Goal: Information Seeking & Learning: Learn about a topic

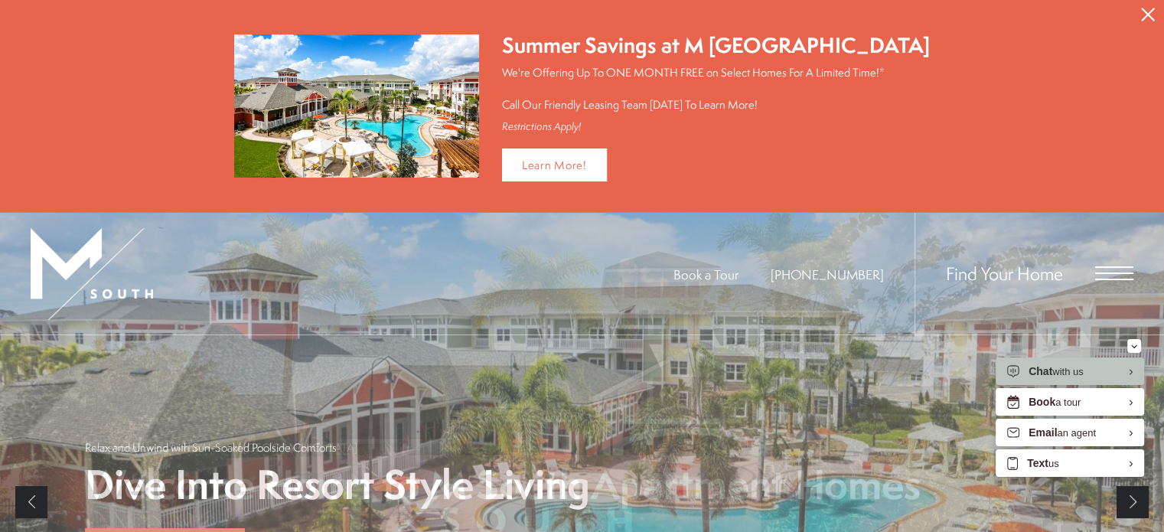
click at [1147, 13] on icon "Close Alert" at bounding box center [1148, 15] width 14 height 14
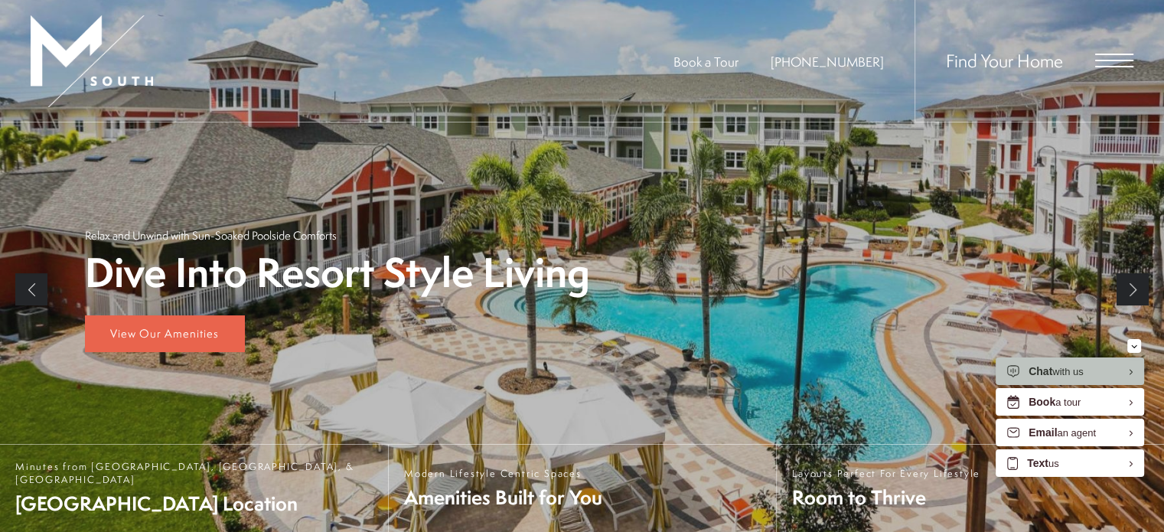
click at [1112, 59] on span "Open Menu" at bounding box center [1114, 61] width 38 height 14
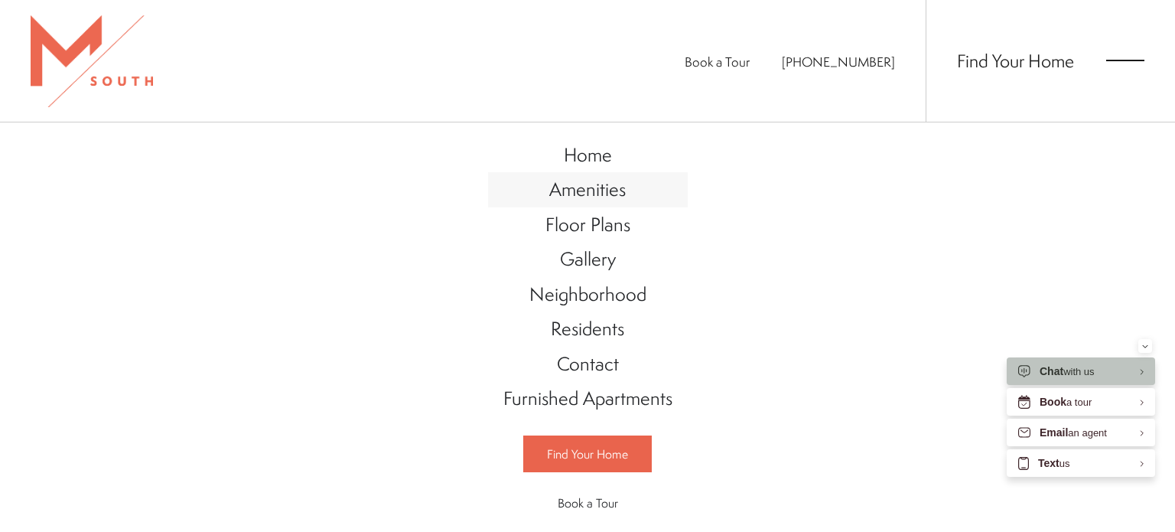
click at [604, 194] on span "Amenities" at bounding box center [587, 189] width 77 height 26
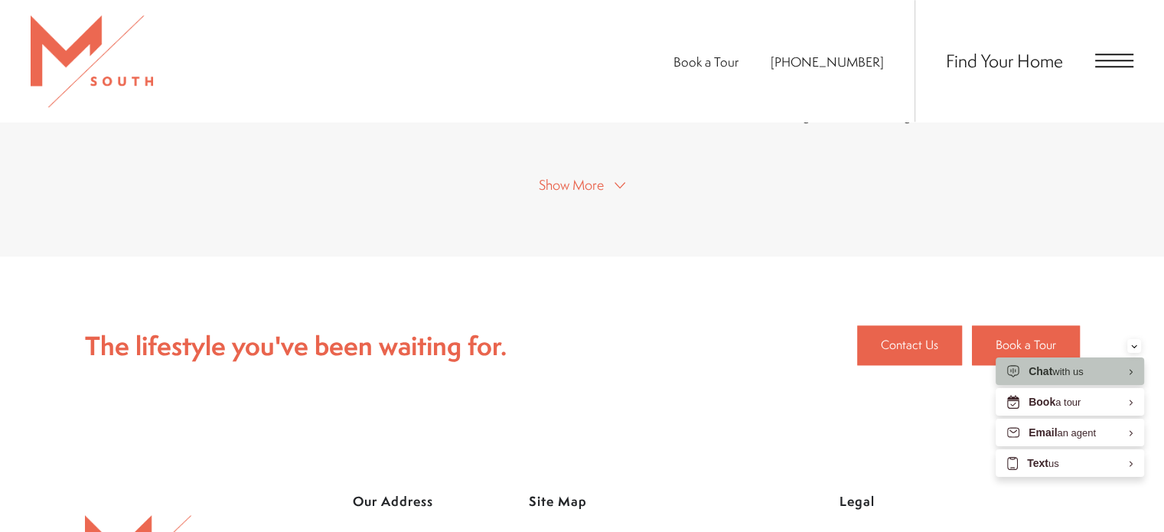
scroll to position [1294, 0]
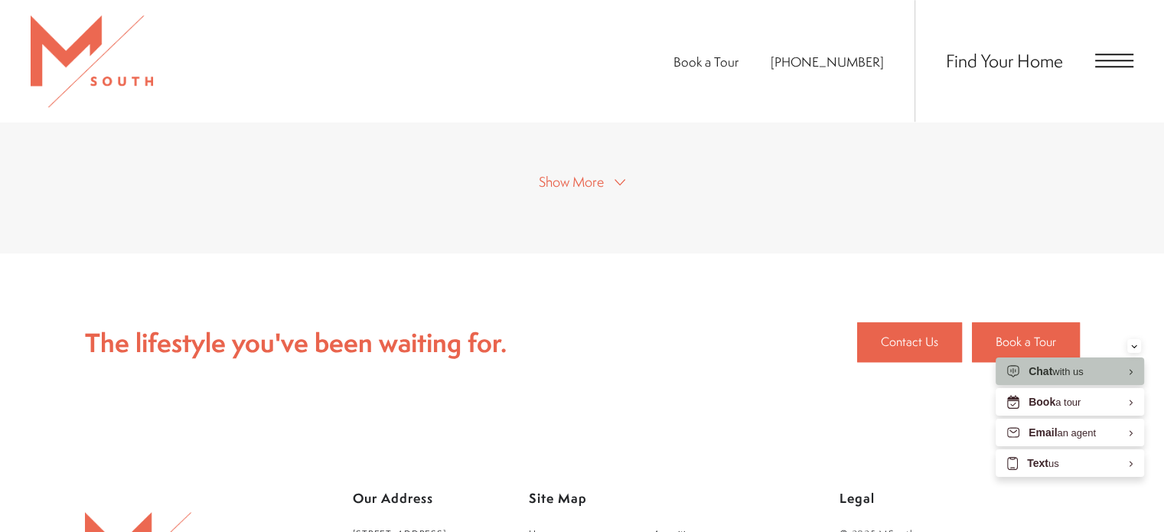
click at [612, 170] on button "Show More" at bounding box center [582, 181] width 96 height 22
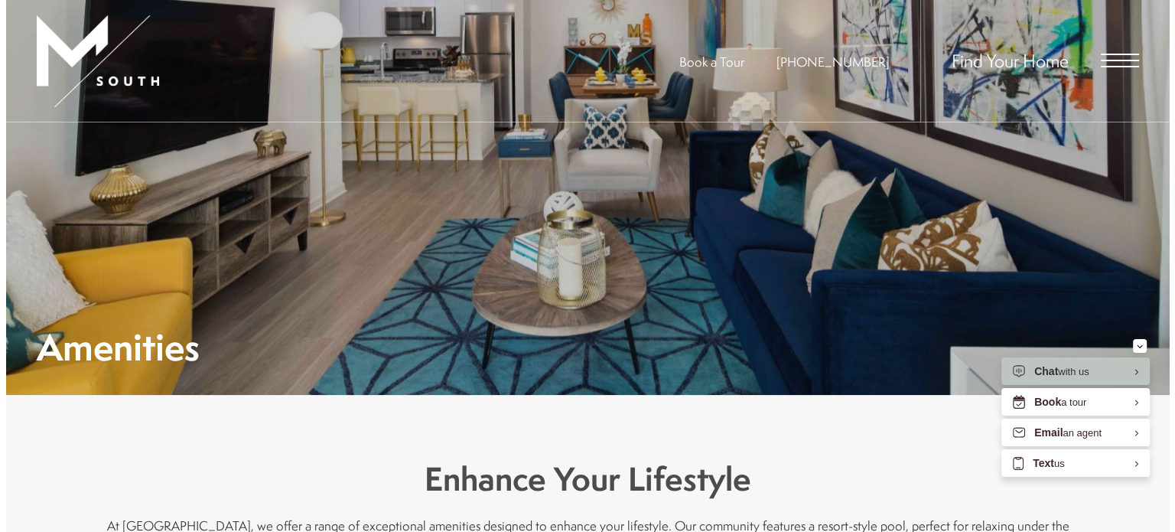
scroll to position [0, 0]
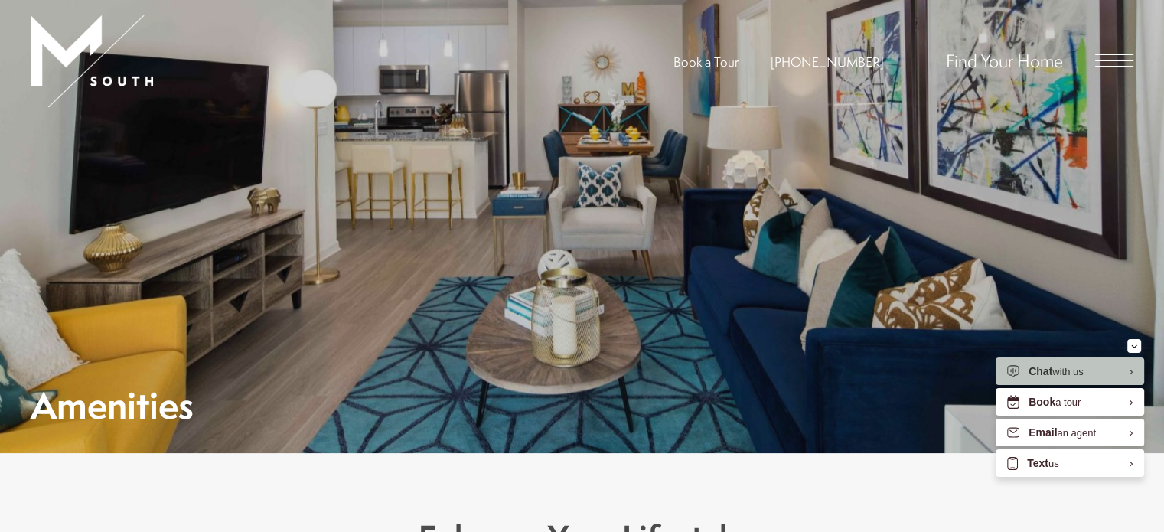
click at [1106, 57] on span "Open Menu" at bounding box center [1114, 61] width 38 height 14
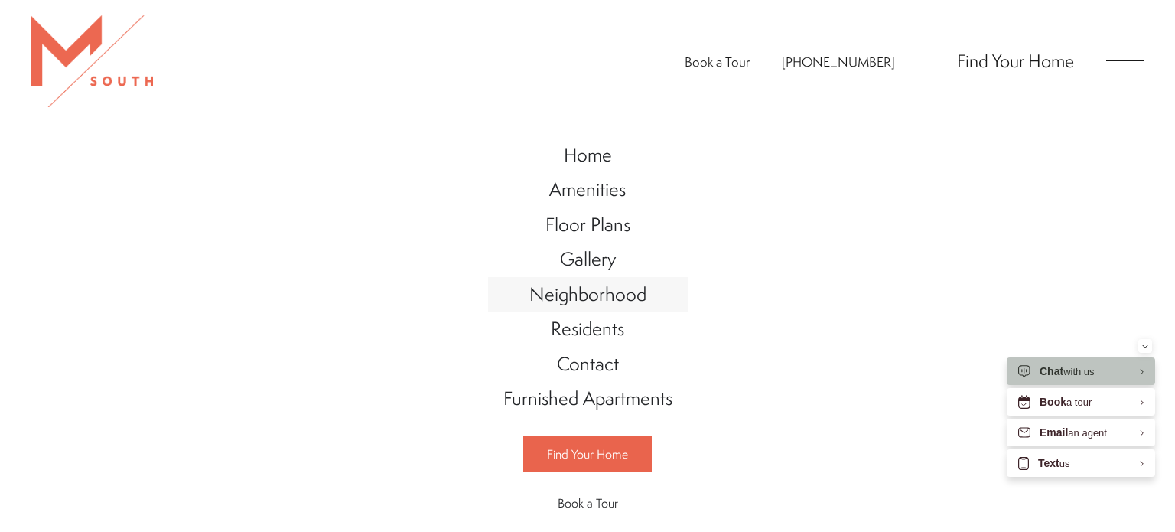
click at [614, 295] on span "Neighborhood" at bounding box center [587, 294] width 117 height 26
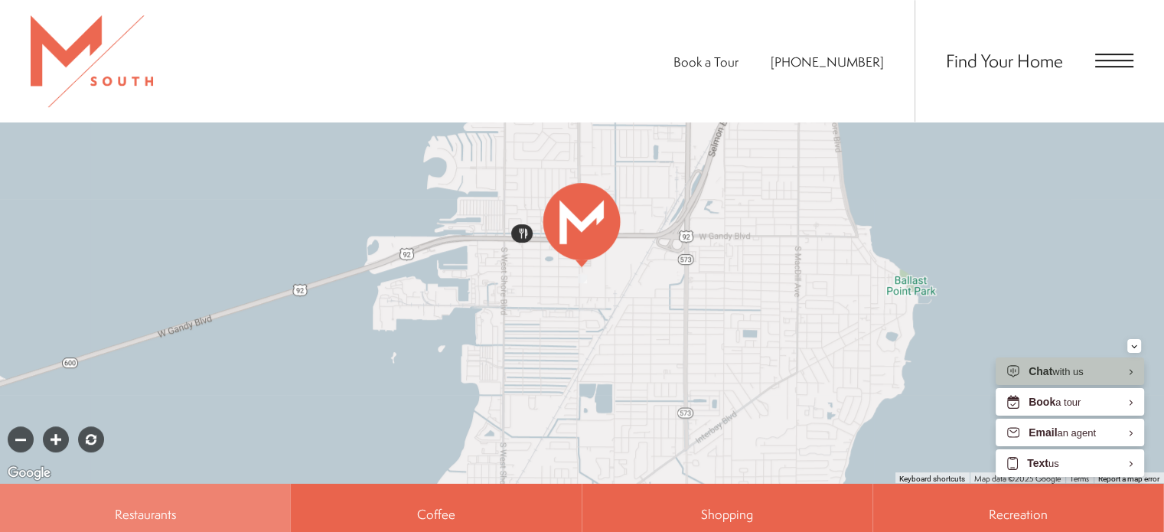
scroll to position [822, 0]
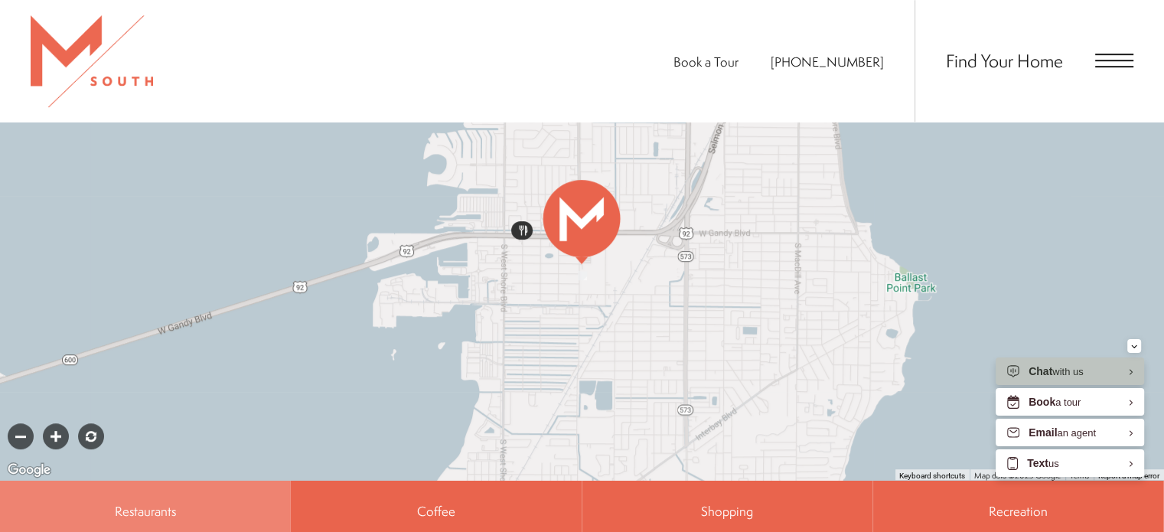
click at [806, 247] on div at bounding box center [582, 212] width 1164 height 536
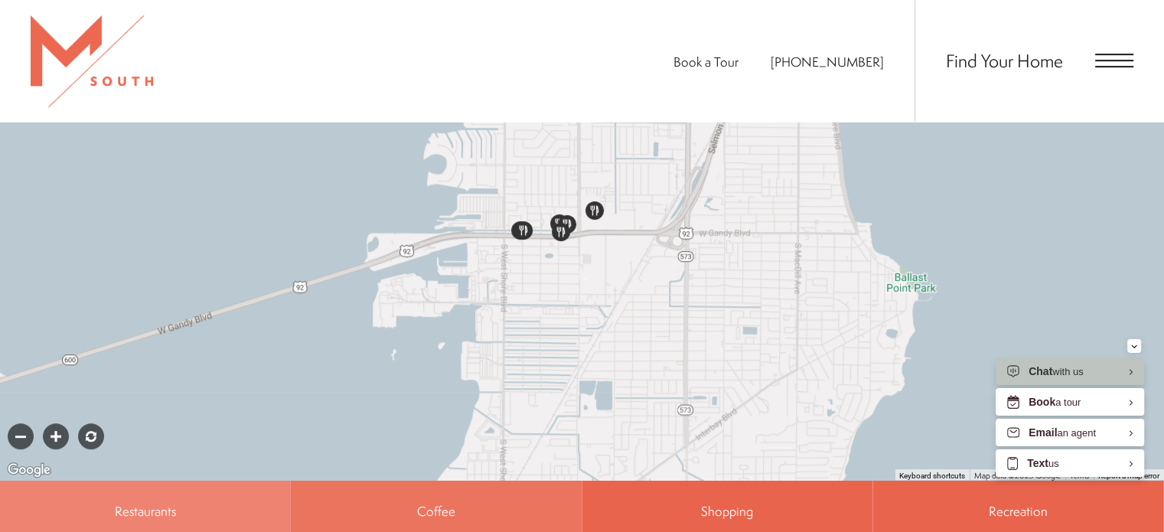
click at [458, 493] on span "Coffee" at bounding box center [436, 510] width 290 height 61
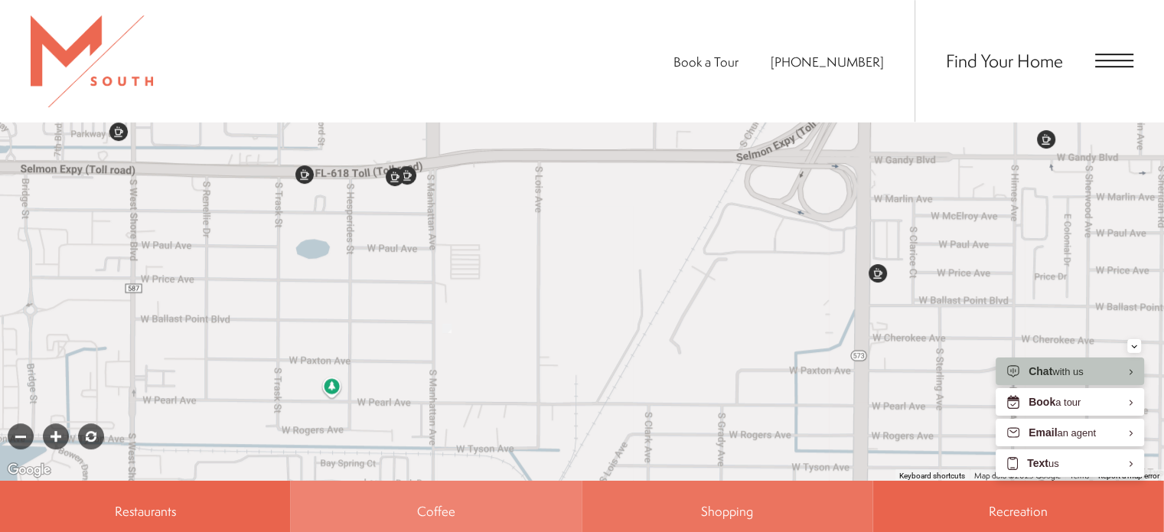
click at [714, 502] on span "Shopping" at bounding box center [727, 511] width 52 height 18
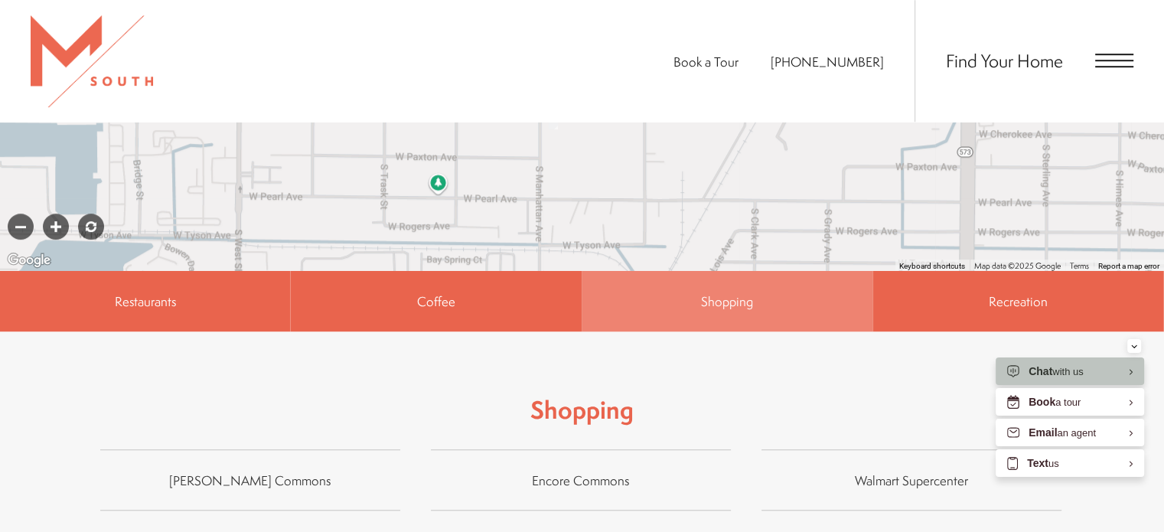
scroll to position [1035, 0]
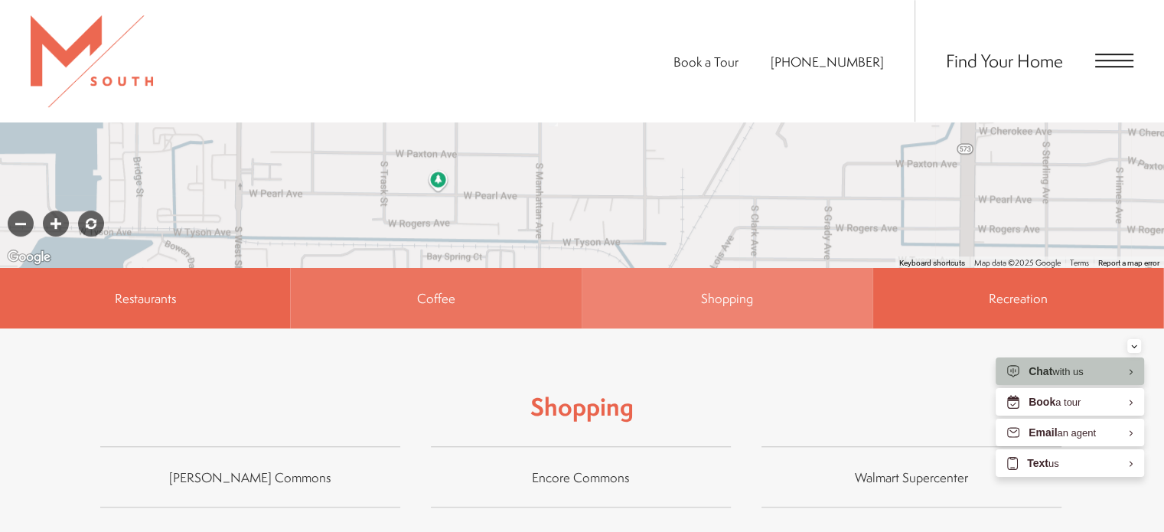
click at [425, 289] on span "Coffee" at bounding box center [436, 298] width 38 height 18
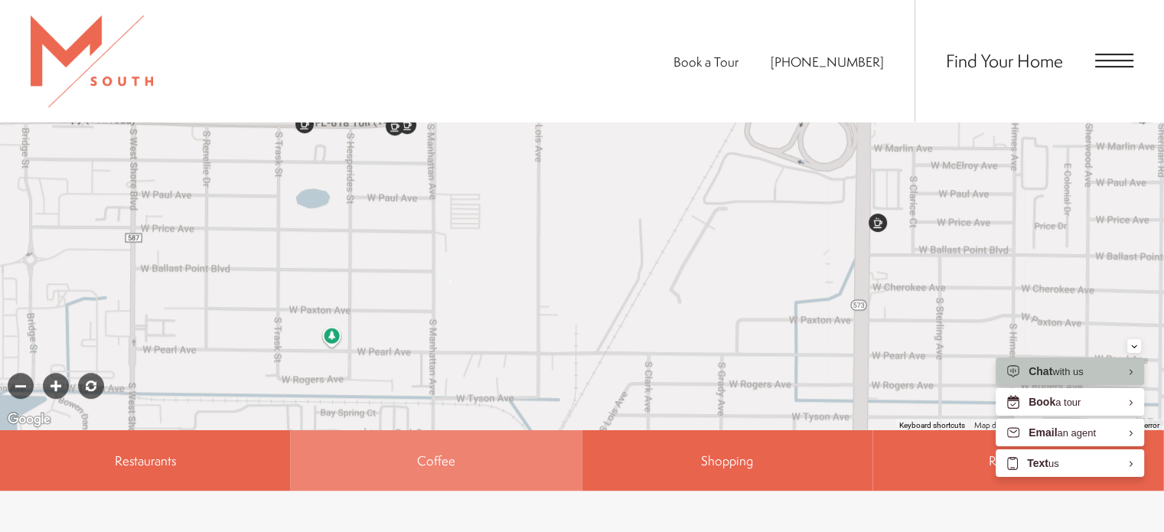
scroll to position [867, 0]
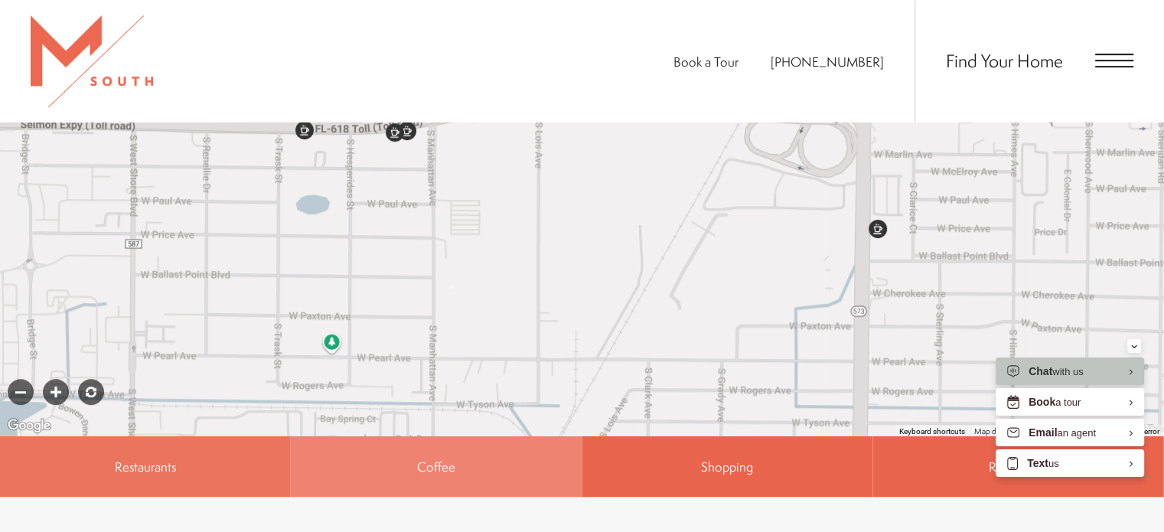
click at [175, 457] on span "Restaurants" at bounding box center [145, 465] width 290 height 61
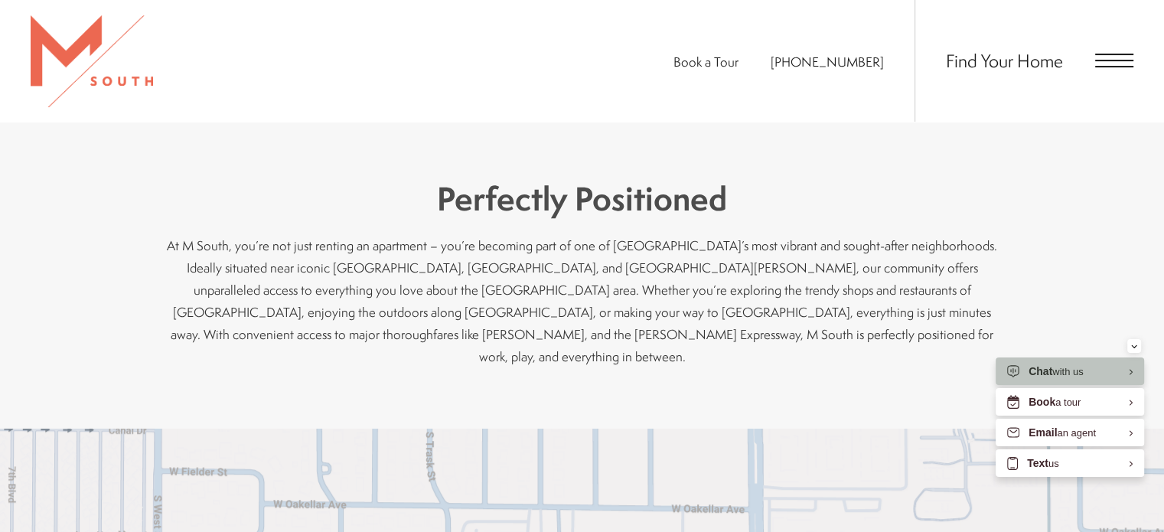
scroll to position [327, 0]
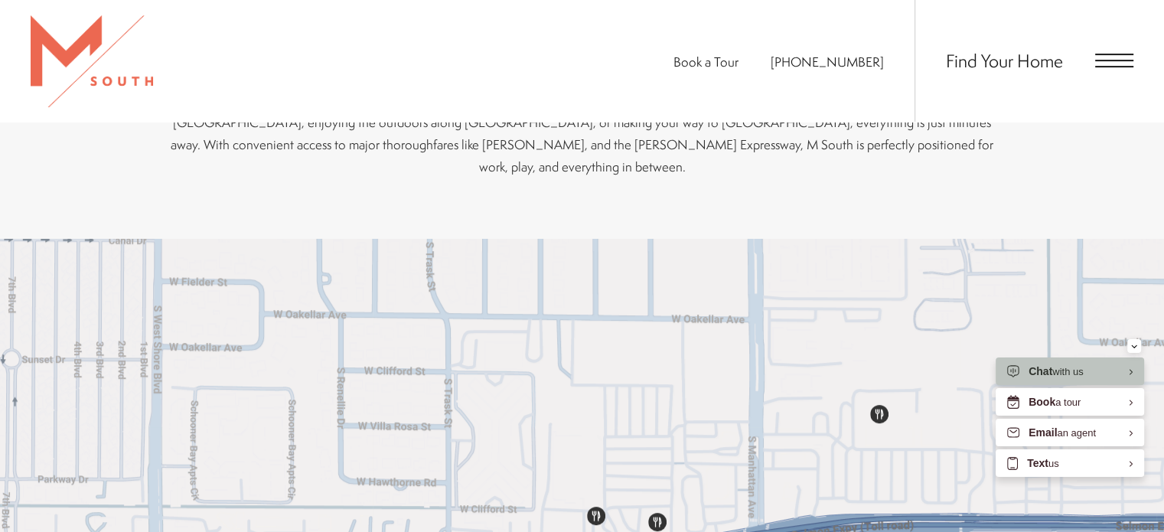
scroll to position [526, 0]
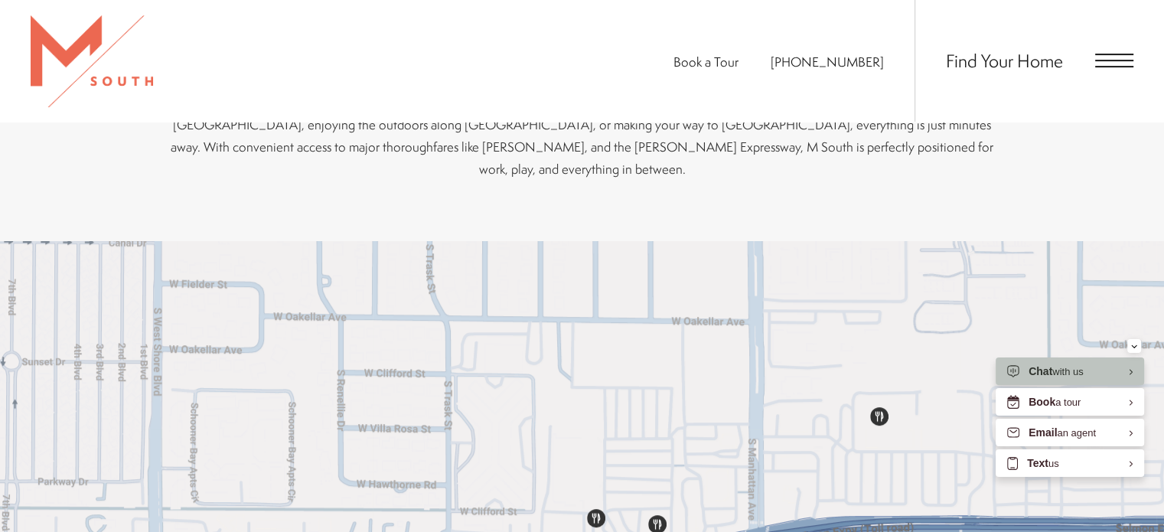
click at [1106, 70] on div "Find Your Home" at bounding box center [1023, 61] width 219 height 122
click at [1108, 57] on span "Open Menu" at bounding box center [1114, 61] width 38 height 14
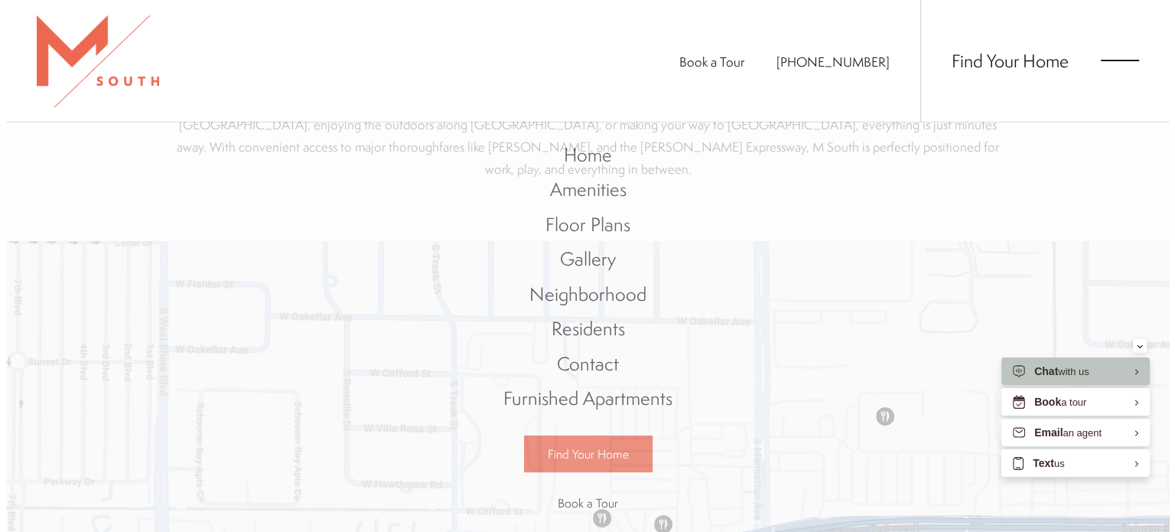
scroll to position [0, 0]
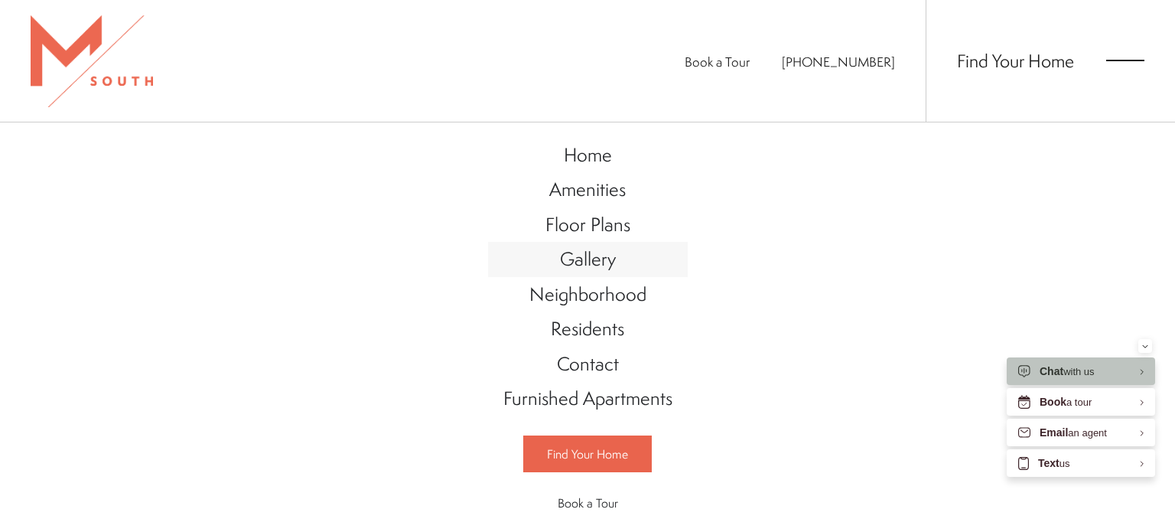
click at [601, 255] on span "Gallery" at bounding box center [588, 259] width 56 height 26
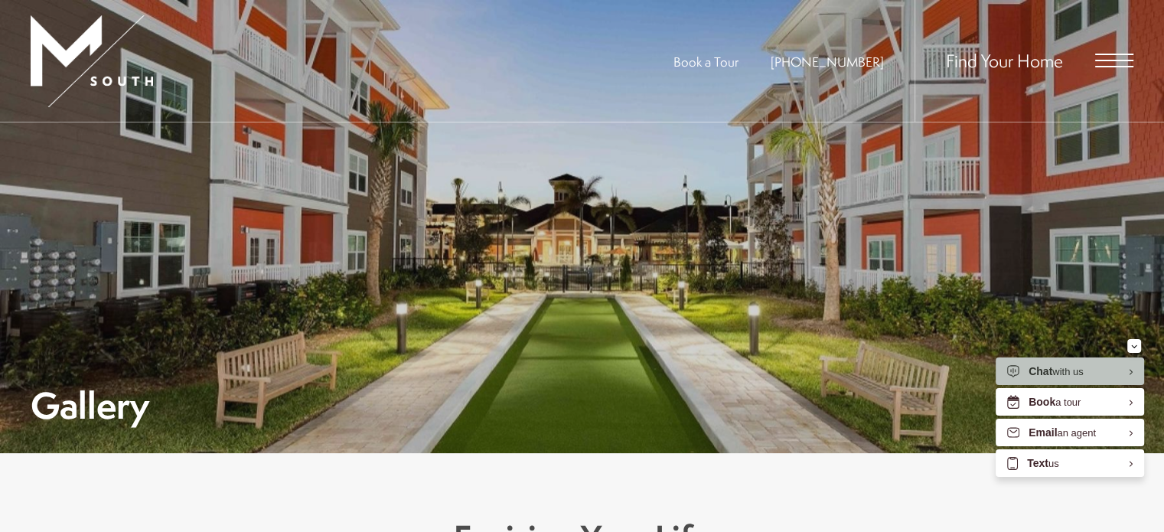
click at [1106, 61] on span "Open Menu" at bounding box center [1114, 61] width 38 height 14
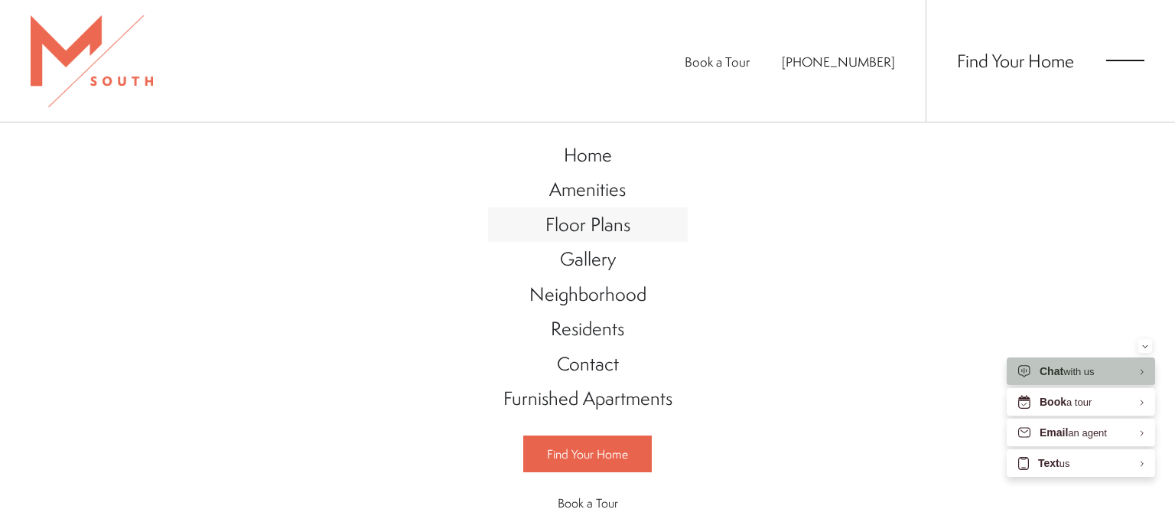
click at [595, 219] on span "Floor Plans" at bounding box center [587, 224] width 85 height 26
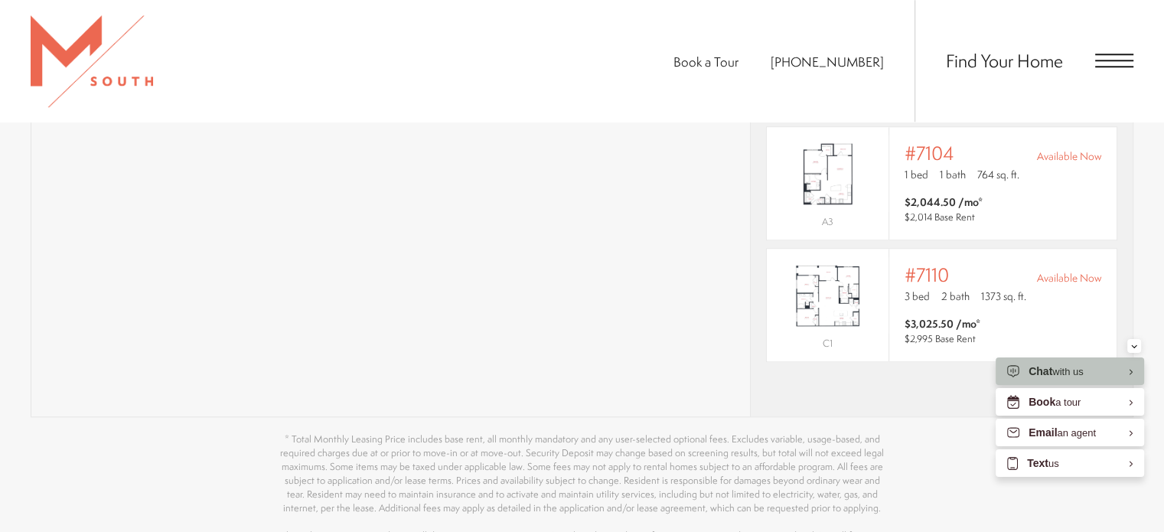
scroll to position [1363, 0]
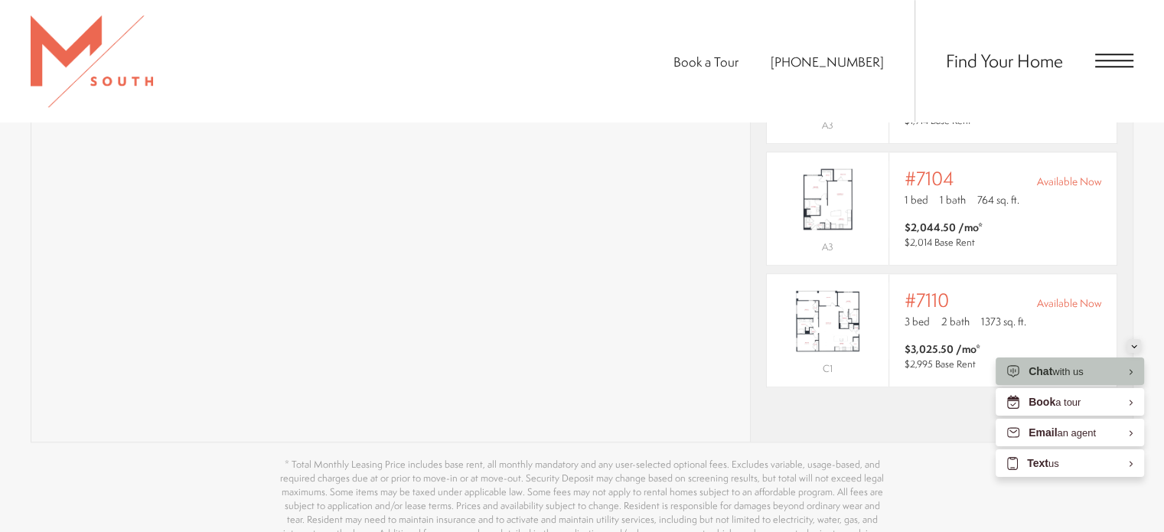
click at [1134, 342] on div "Minimize" at bounding box center [1134, 346] width 6 height 14
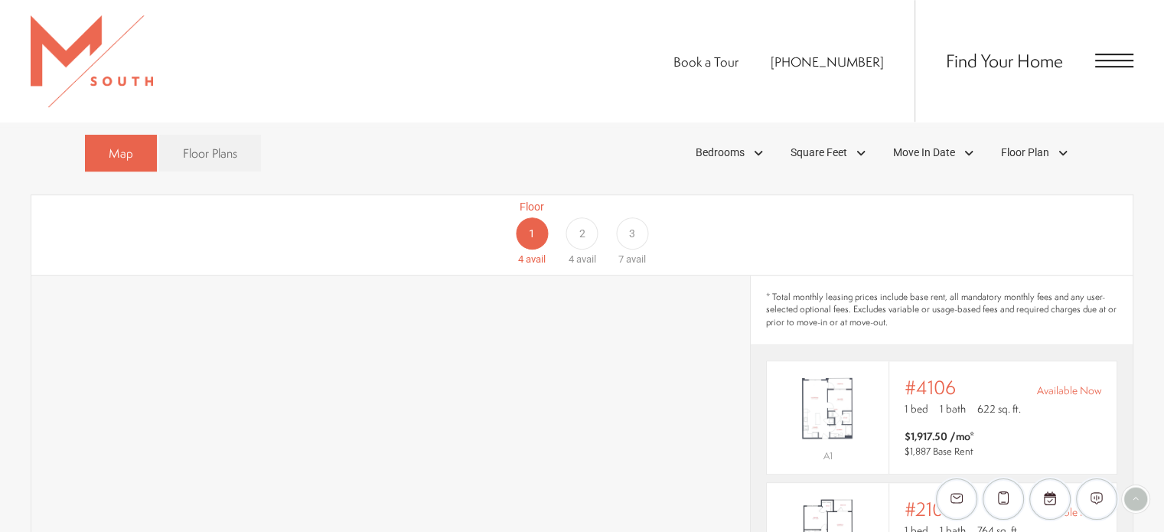
scroll to position [897, 0]
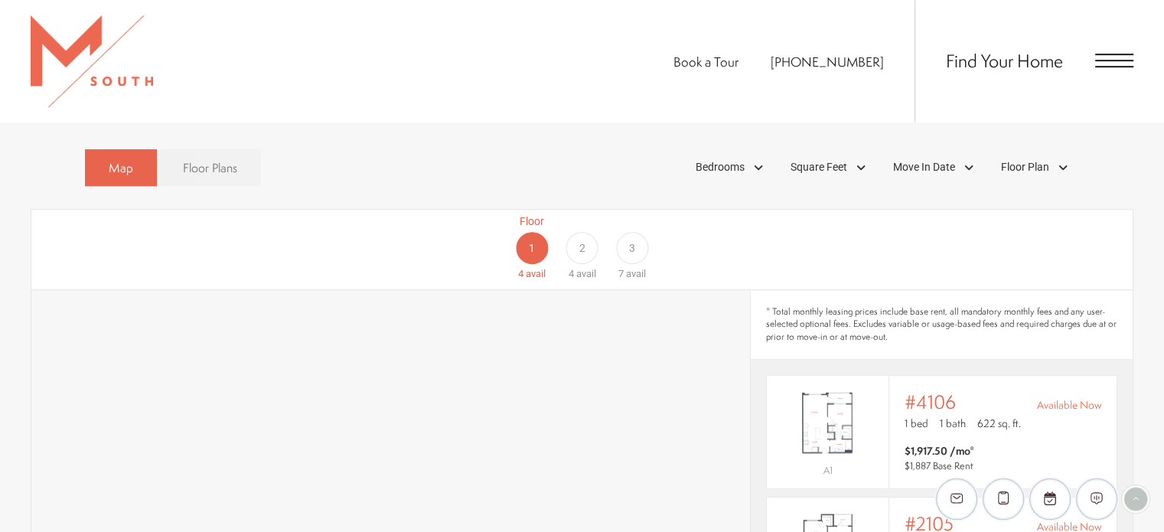
click at [200, 159] on span "Floor Plans" at bounding box center [210, 168] width 54 height 18
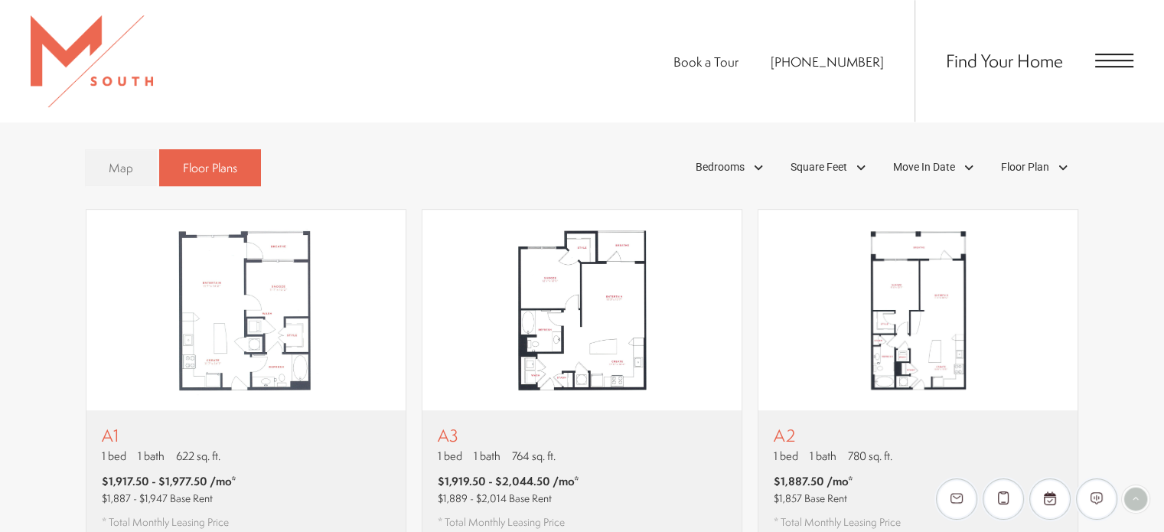
click at [113, 159] on span "Map" at bounding box center [121, 168] width 24 height 18
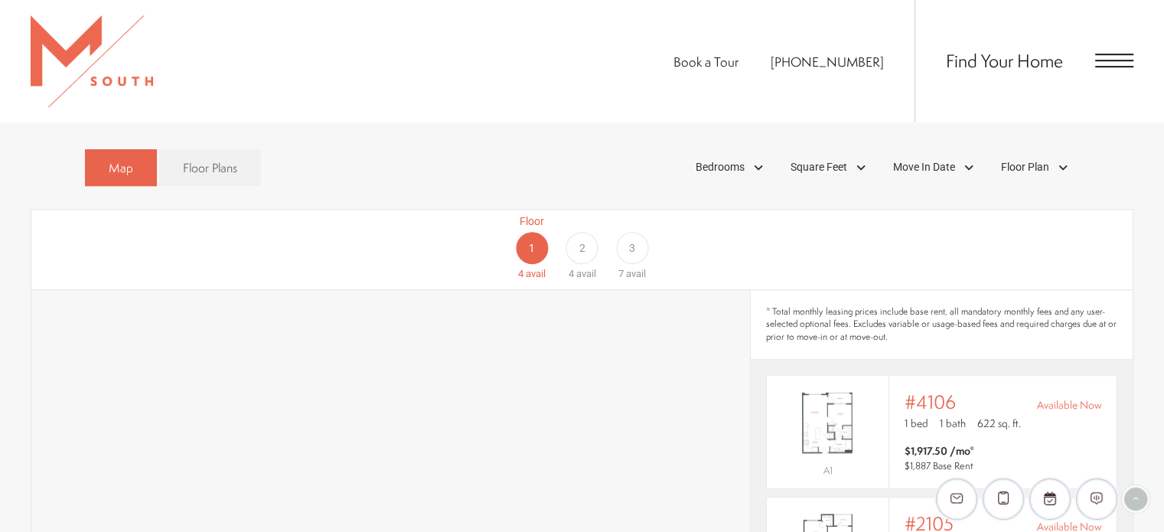
click at [591, 232] on div "2" at bounding box center [581, 248] width 32 height 32
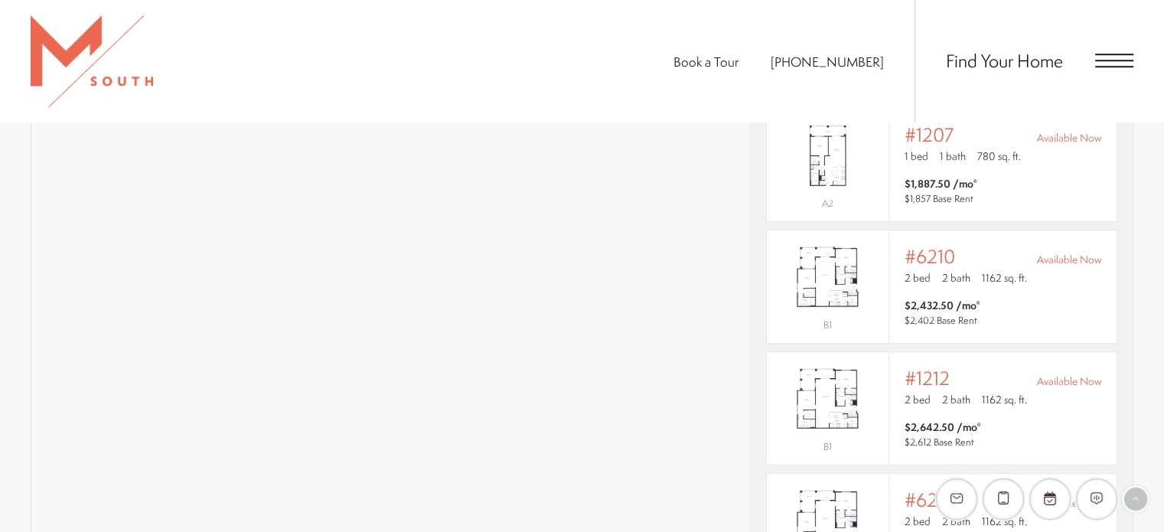
scroll to position [1174, 0]
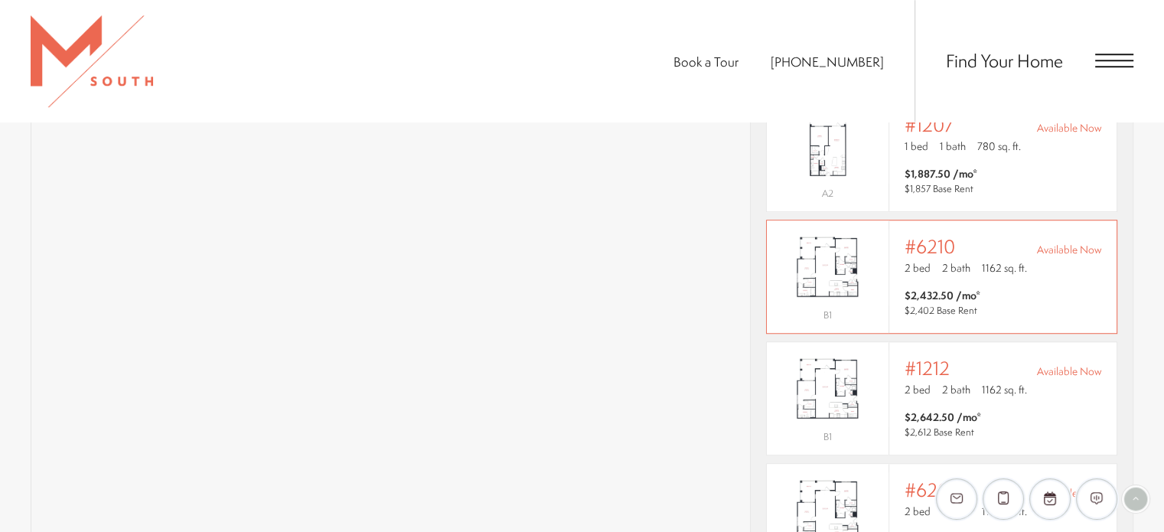
click at [912, 236] on span "#6210" at bounding box center [929, 246] width 50 height 21
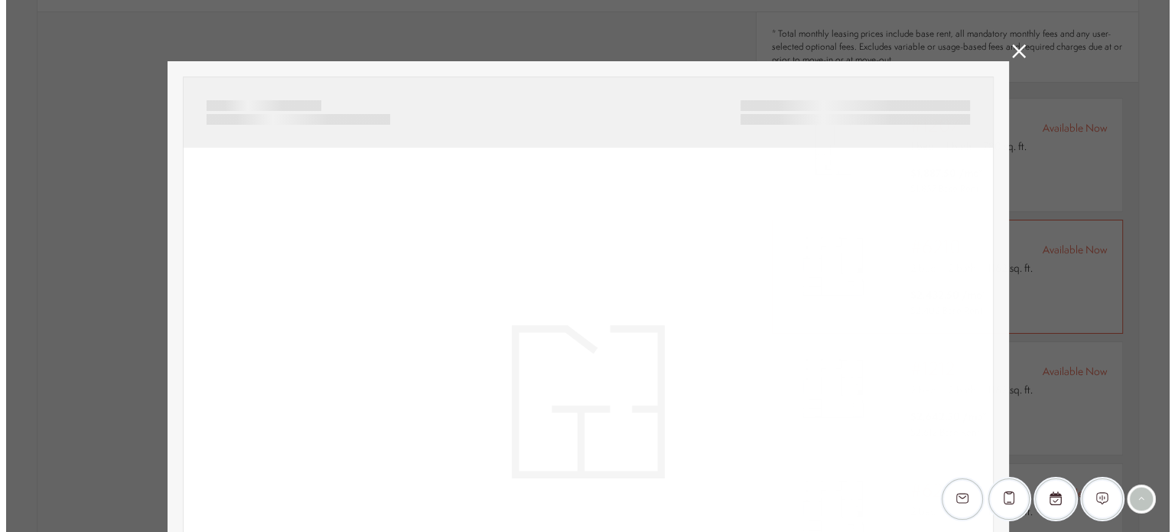
scroll to position [0, 0]
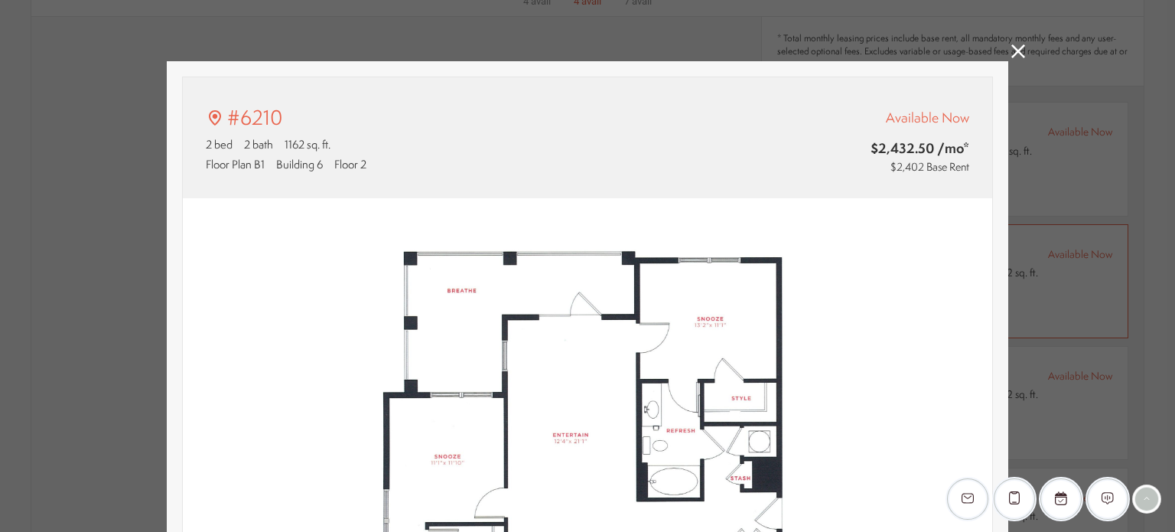
type input "**********"
click at [1011, 50] on icon at bounding box center [1018, 51] width 14 height 14
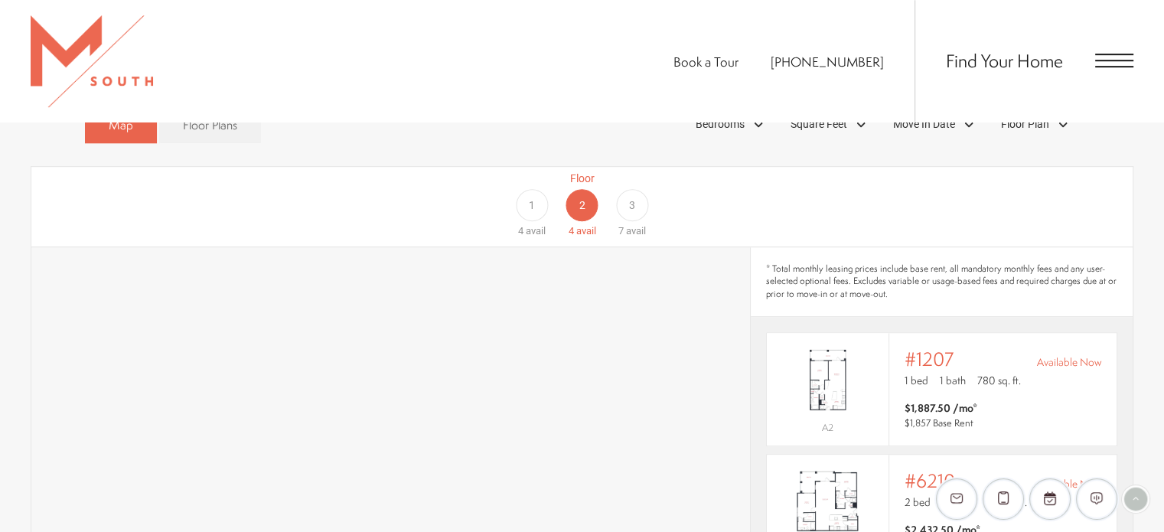
scroll to position [930, 0]
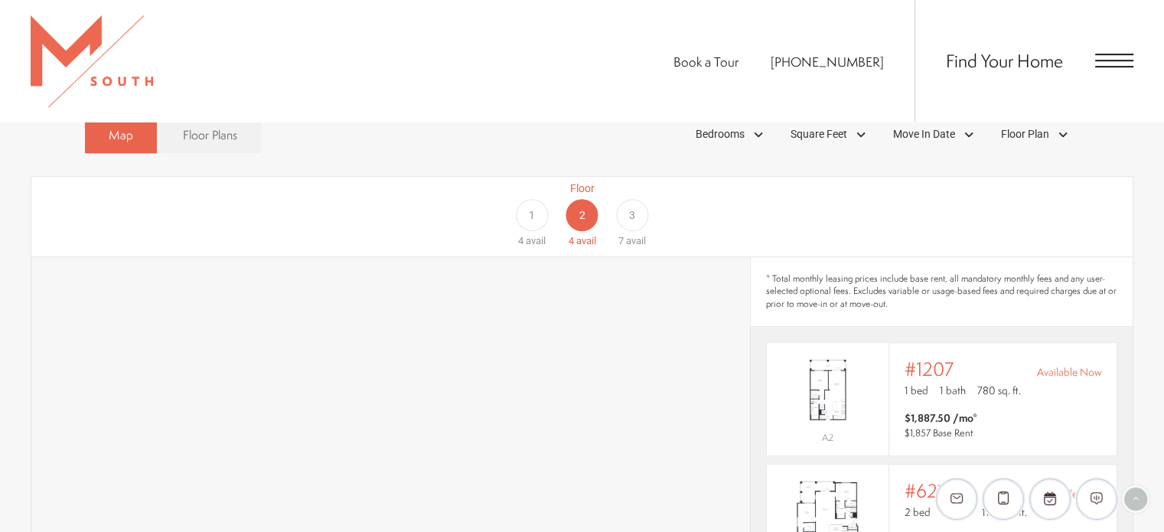
click at [640, 199] on div "3" at bounding box center [632, 215] width 32 height 32
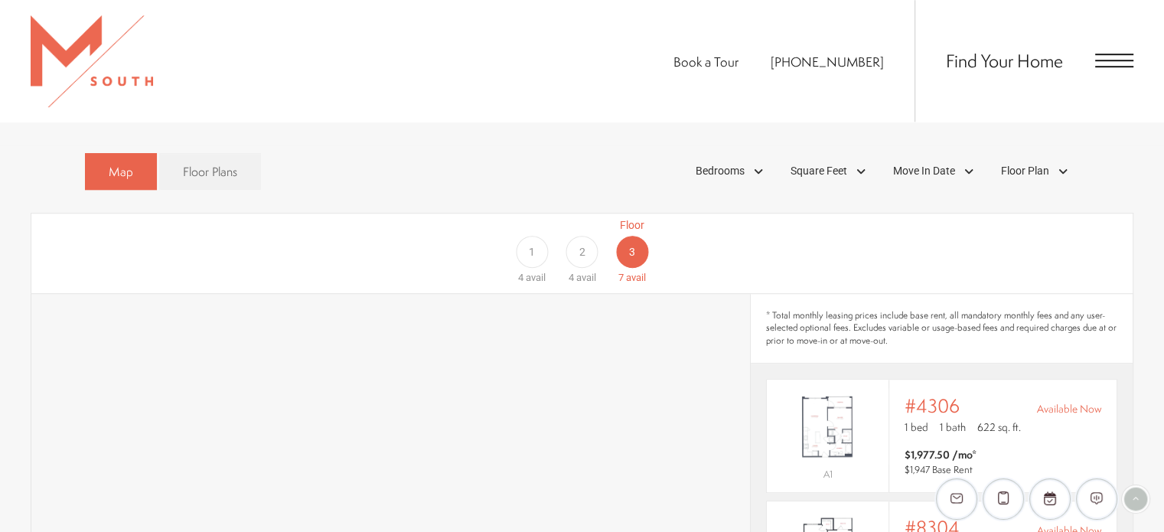
scroll to position [887, 0]
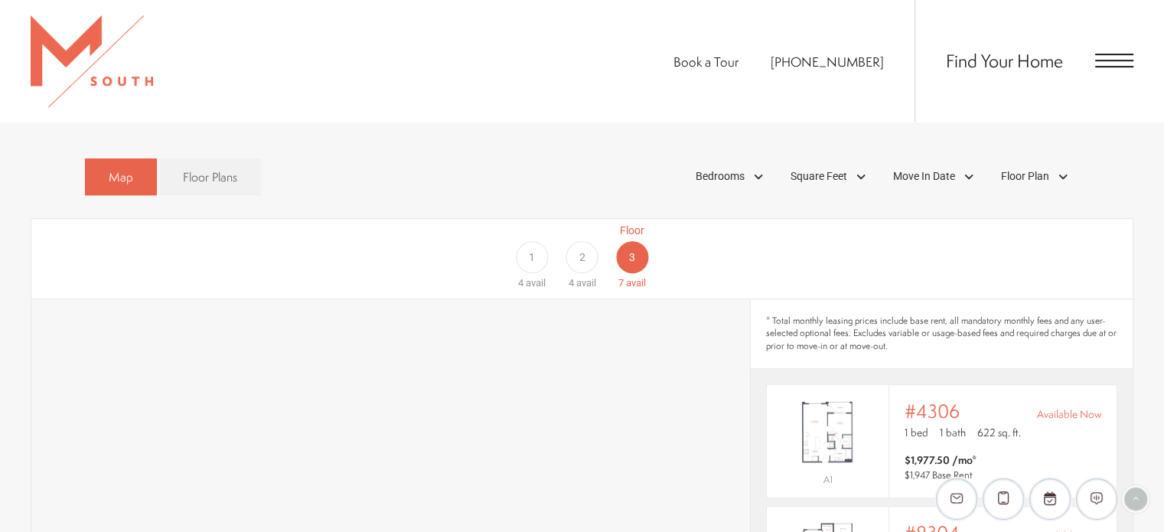
click at [523, 241] on div "1" at bounding box center [532, 257] width 32 height 32
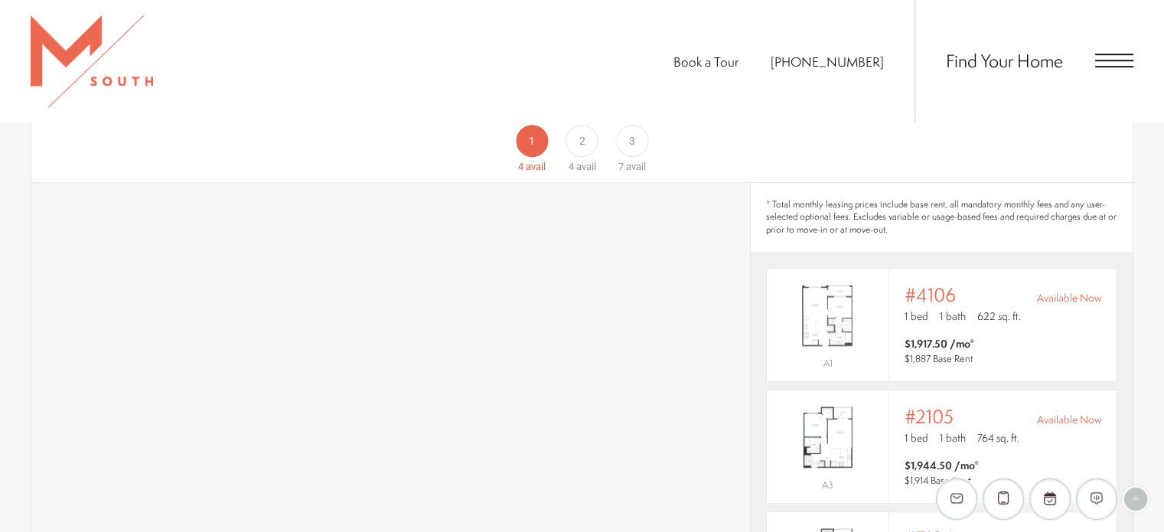
scroll to position [984, 0]
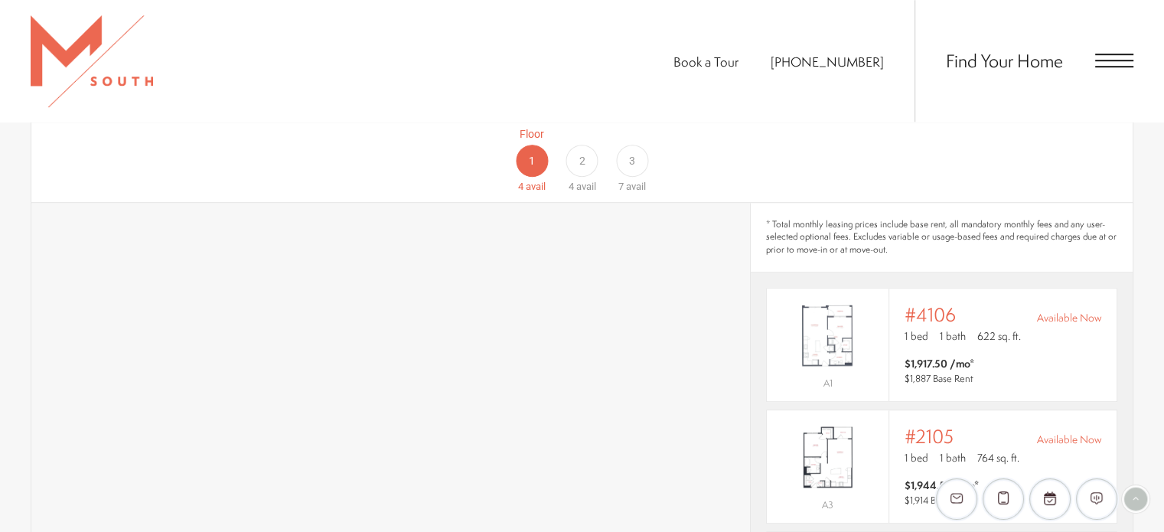
click at [581, 153] on span "2" at bounding box center [581, 161] width 6 height 16
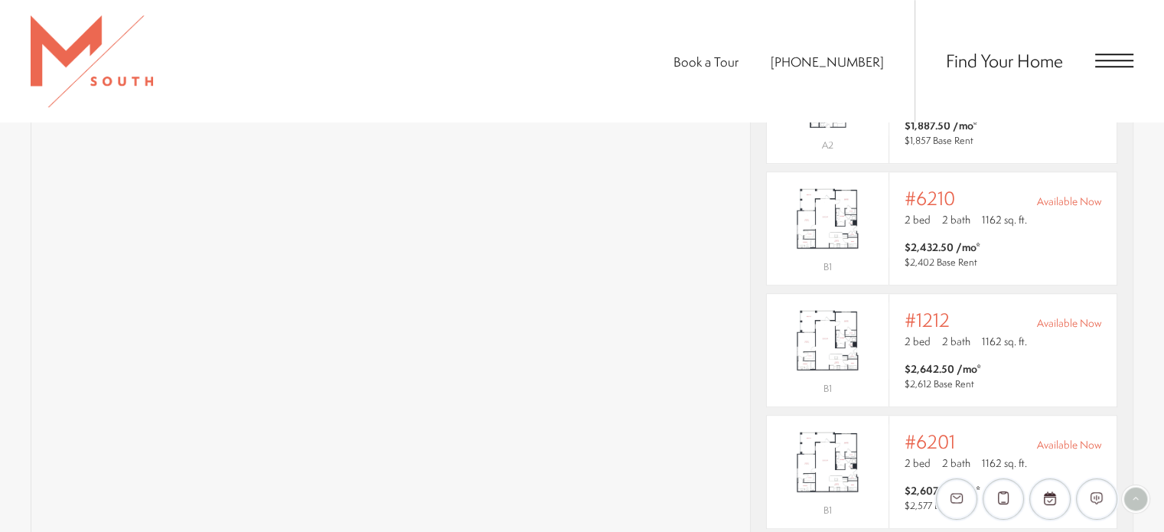
scroll to position [1232, 0]
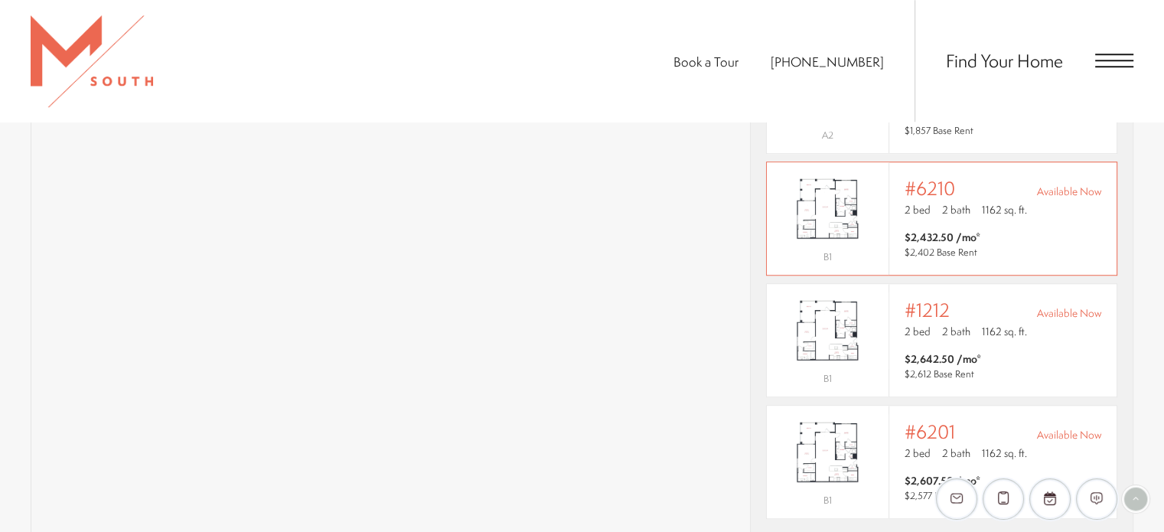
click at [998, 177] on div "Outside price filter range #6210 Available Now 2 bed 2 bath 1162 sq. ft." at bounding box center [1002, 198] width 197 height 43
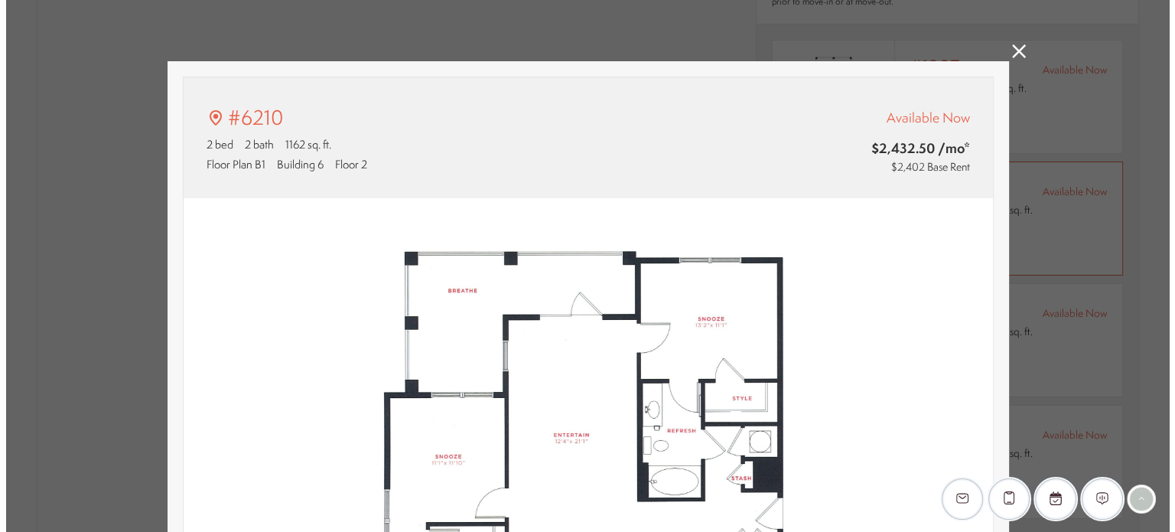
scroll to position [0, 0]
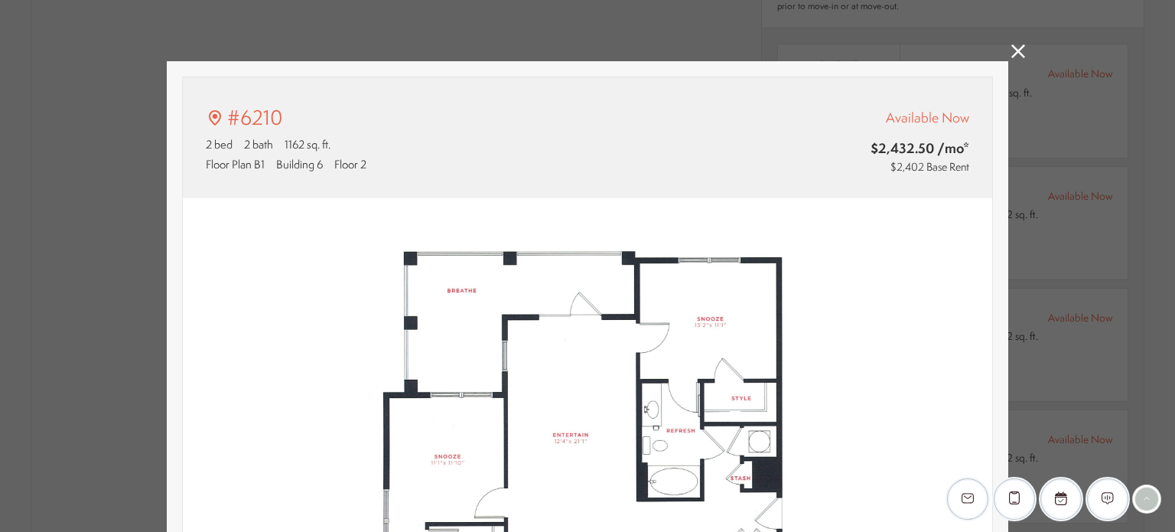
click at [1013, 51] on icon at bounding box center [1018, 51] width 14 height 14
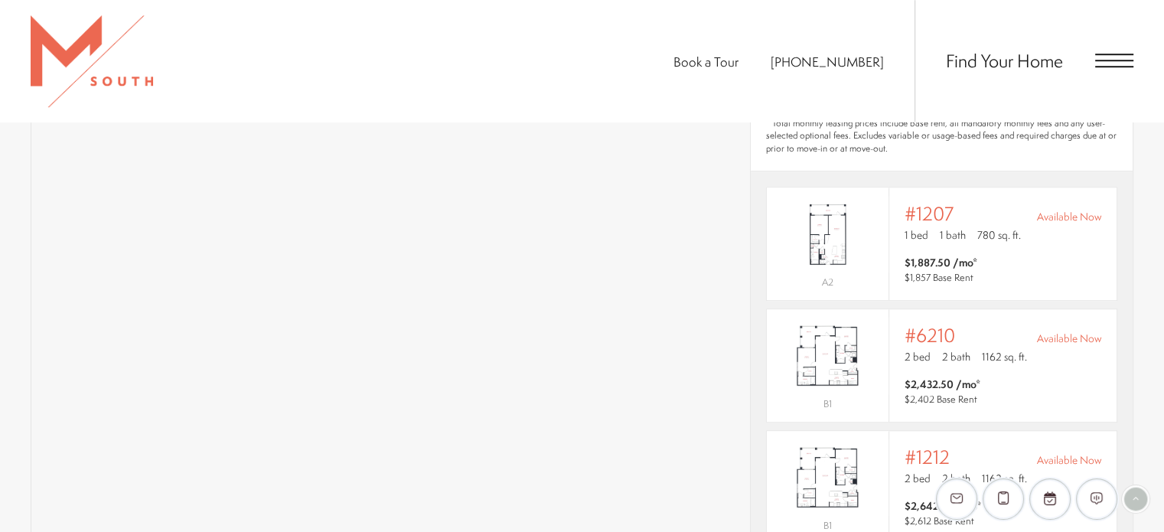
scroll to position [1075, 0]
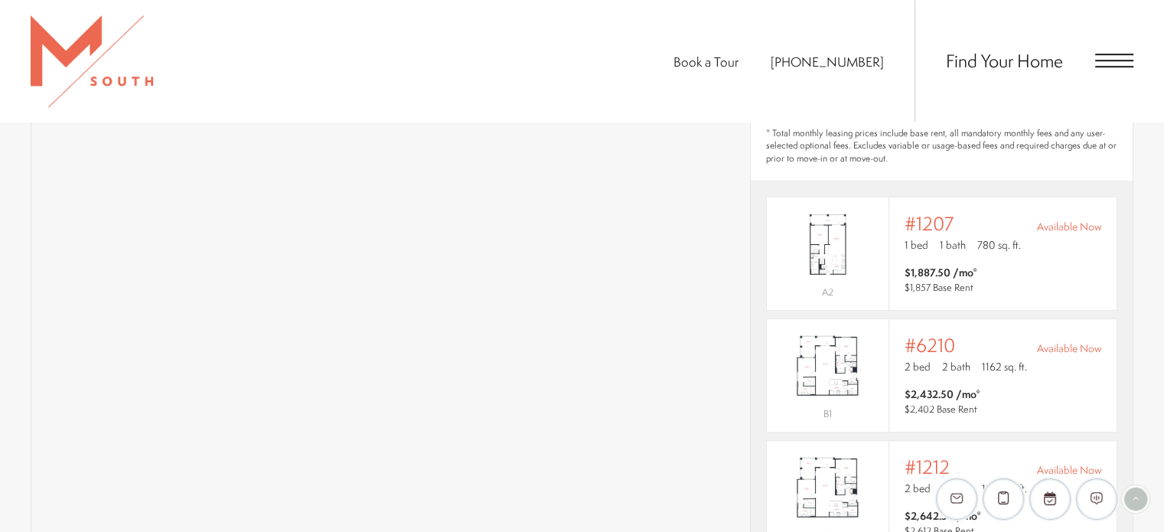
click at [1115, 70] on div "Find Your Home" at bounding box center [1023, 61] width 219 height 122
click at [1113, 59] on span "Open Menu" at bounding box center [1114, 61] width 38 height 14
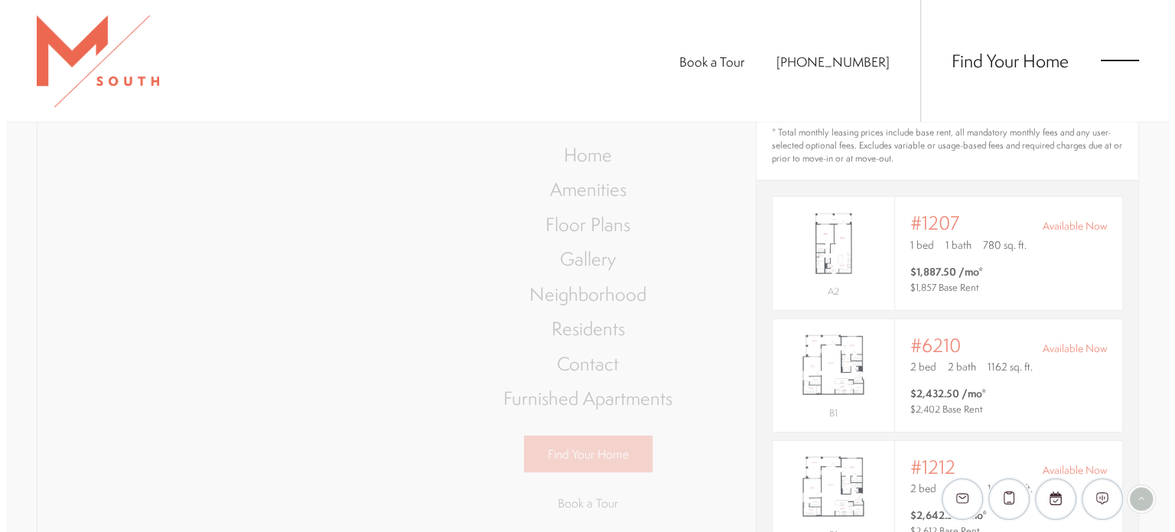
scroll to position [0, 0]
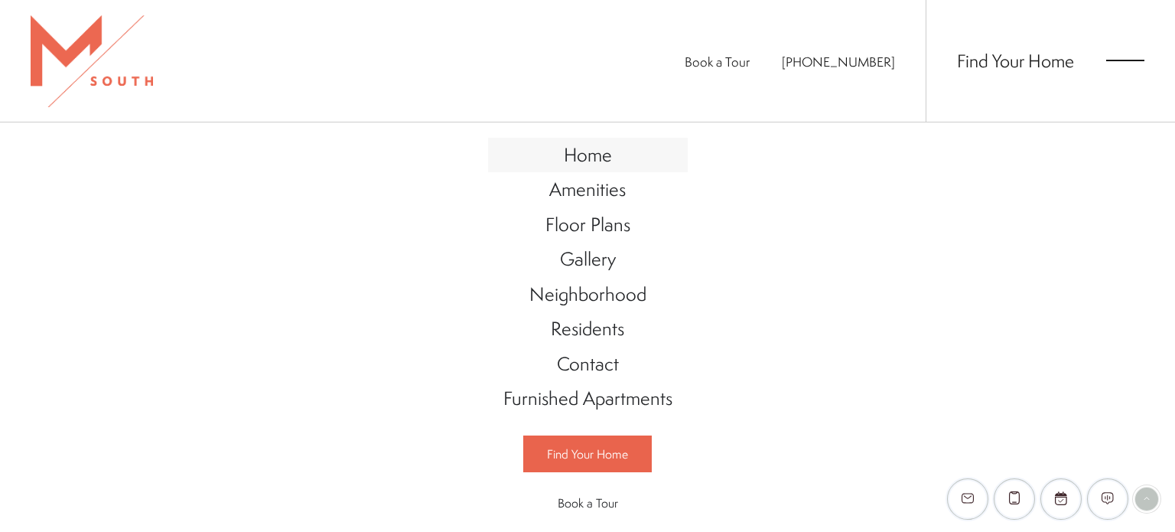
click at [599, 155] on span "Home" at bounding box center [588, 155] width 48 height 26
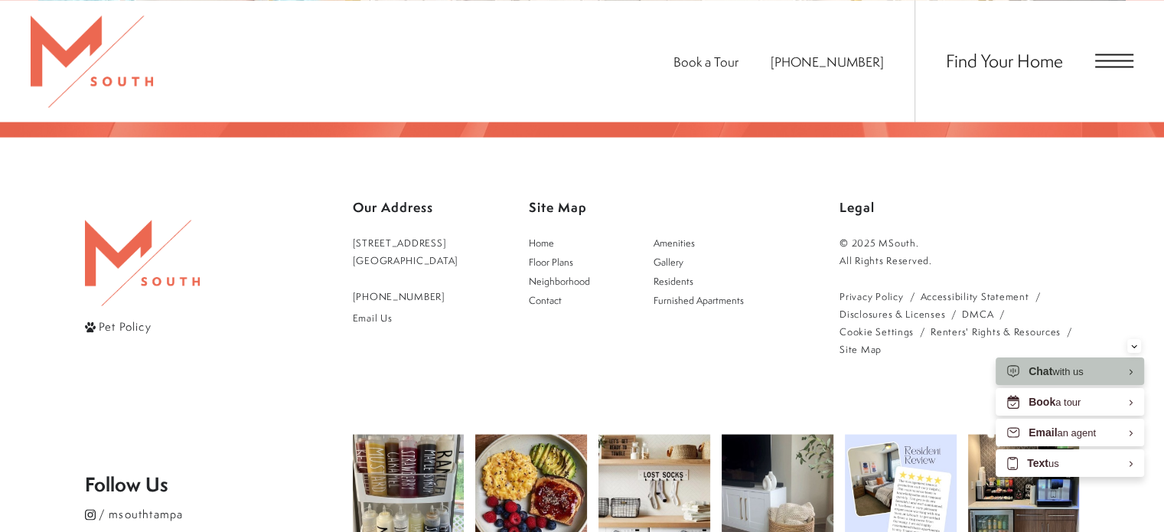
scroll to position [2871, 0]
